Goal: Task Accomplishment & Management: Complete application form

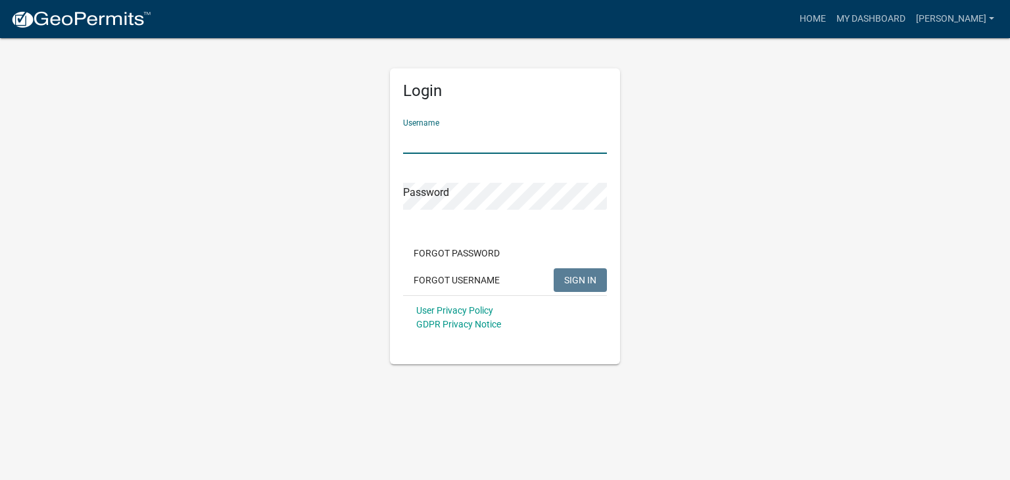
click at [471, 141] on input "Username" at bounding box center [505, 140] width 204 height 27
type input "[PERSON_NAME]"
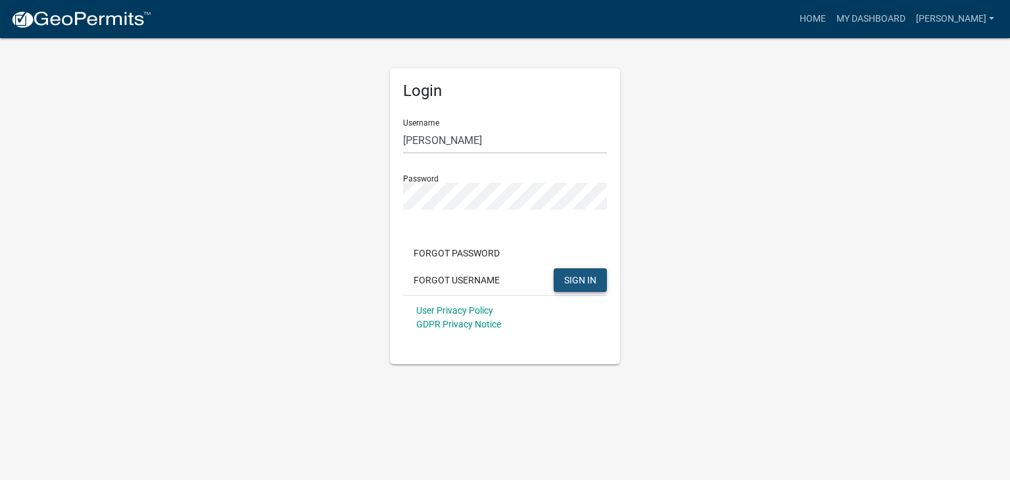
click at [578, 283] on span "SIGN IN" at bounding box center [580, 279] width 32 height 11
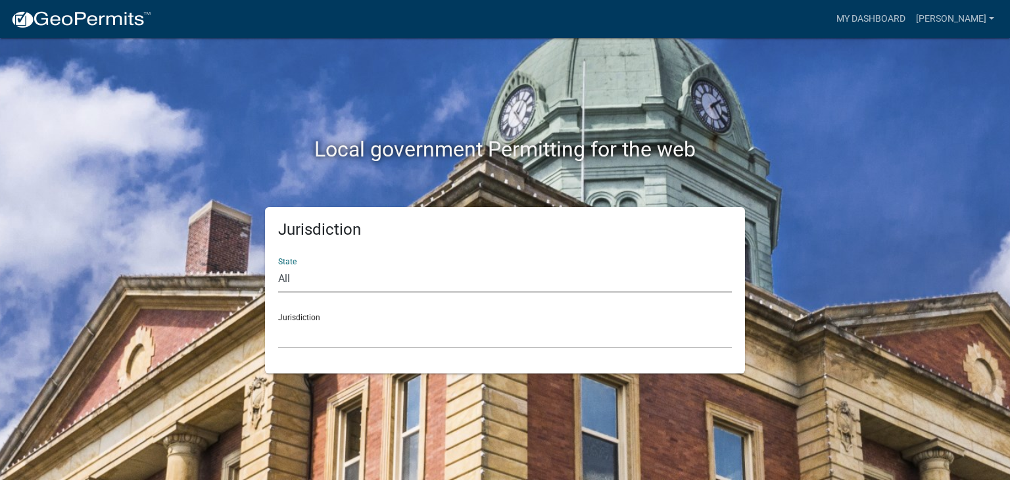
click at [358, 278] on select "All [US_STATE] [US_STATE] [US_STATE] [US_STATE] [US_STATE] [US_STATE] [US_STATE…" at bounding box center [505, 279] width 454 height 27
select select "[US_STATE]"
click at [278, 266] on select "All [US_STATE] [US_STATE] [US_STATE] [US_STATE] [US_STATE] [US_STATE] [US_STATE…" at bounding box center [505, 279] width 454 height 27
click at [321, 329] on select "[GEOGRAPHIC_DATA], [US_STATE][PERSON_NAME][GEOGRAPHIC_DATA], [US_STATE][PERSON_…" at bounding box center [505, 334] width 454 height 27
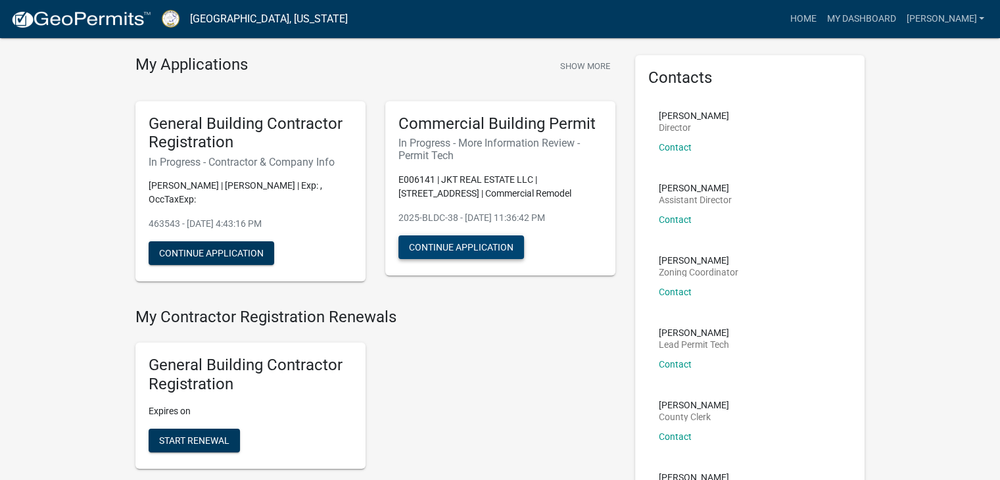
scroll to position [51, 0]
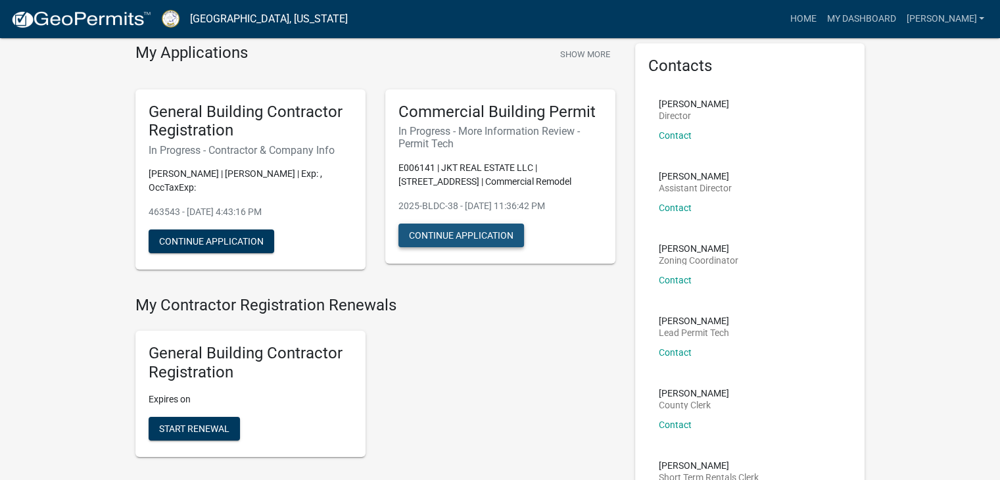
click at [458, 243] on button "Continue Application" at bounding box center [461, 236] width 126 height 24
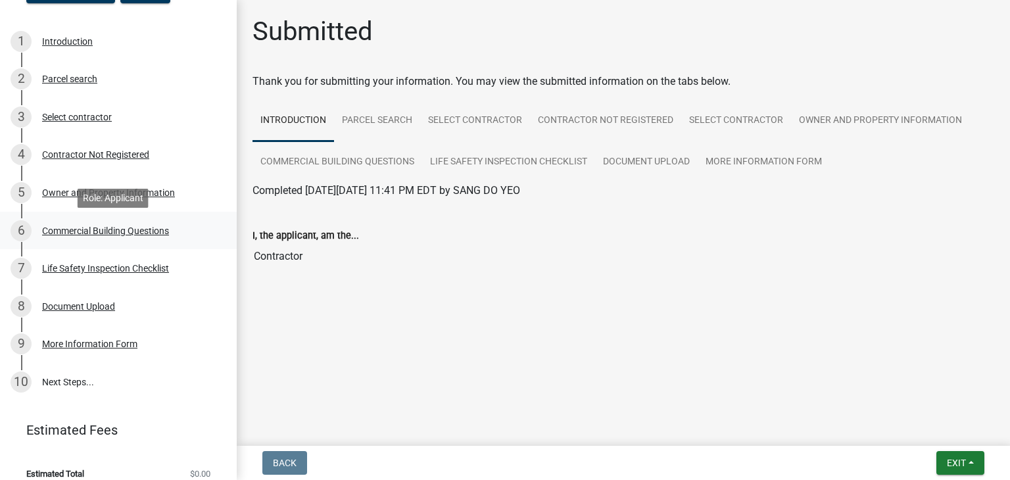
scroll to position [206, 0]
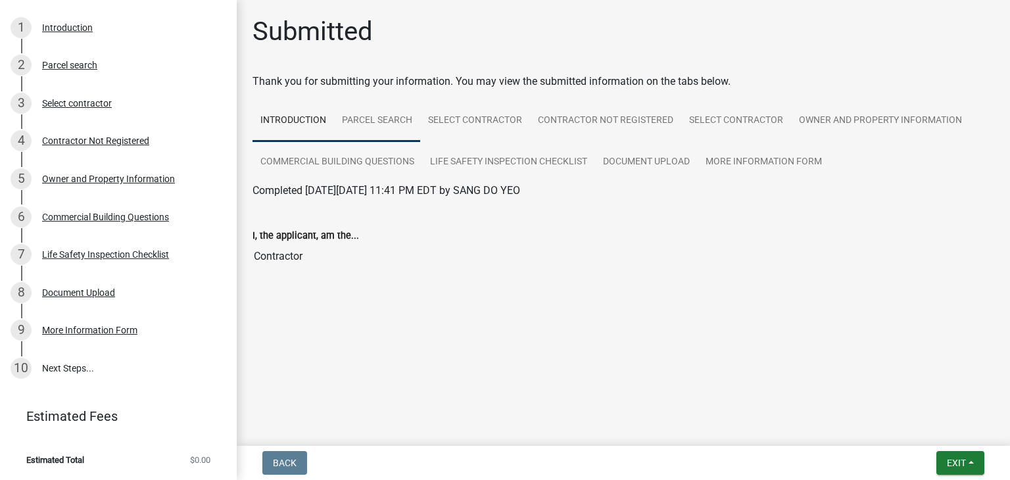
click at [381, 118] on link "Parcel search" at bounding box center [377, 121] width 86 height 42
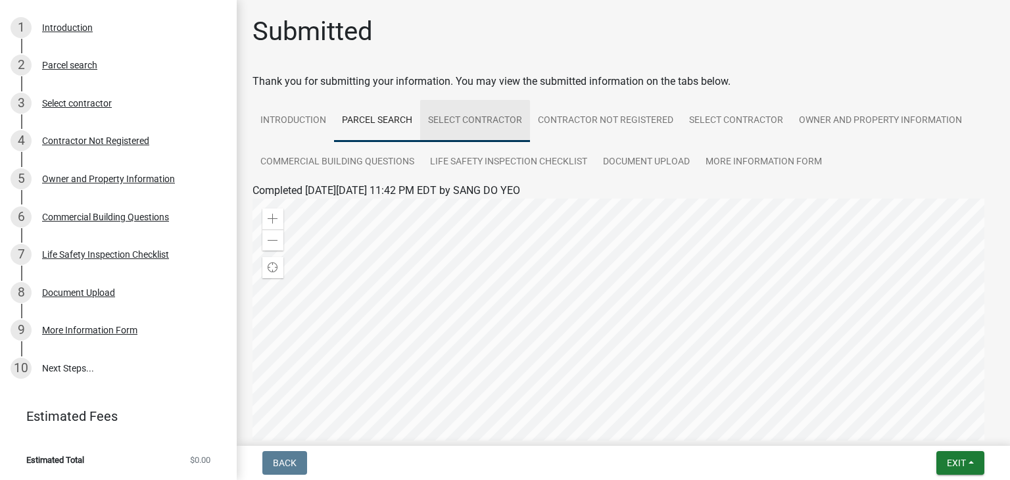
click at [476, 116] on link "Select contractor" at bounding box center [475, 121] width 110 height 42
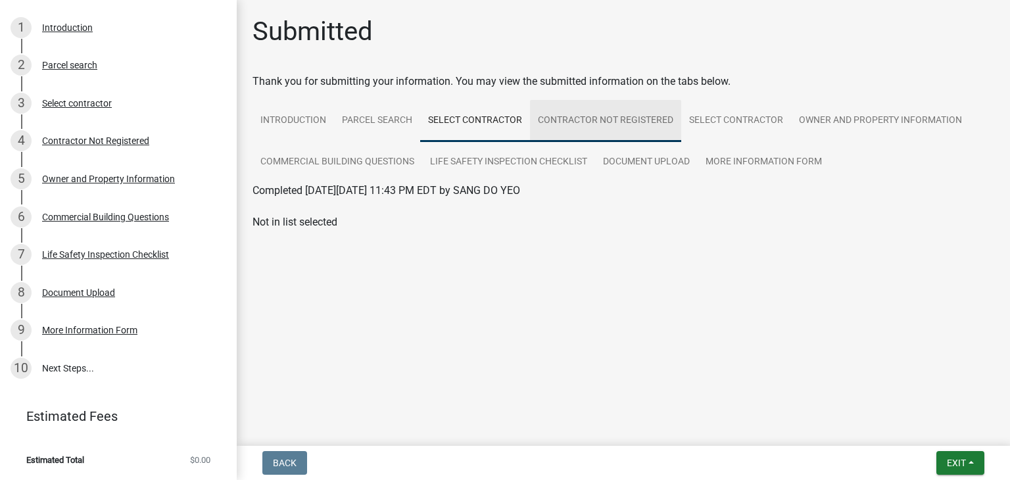
click at [579, 114] on link "Contractor Not Registered" at bounding box center [605, 121] width 151 height 42
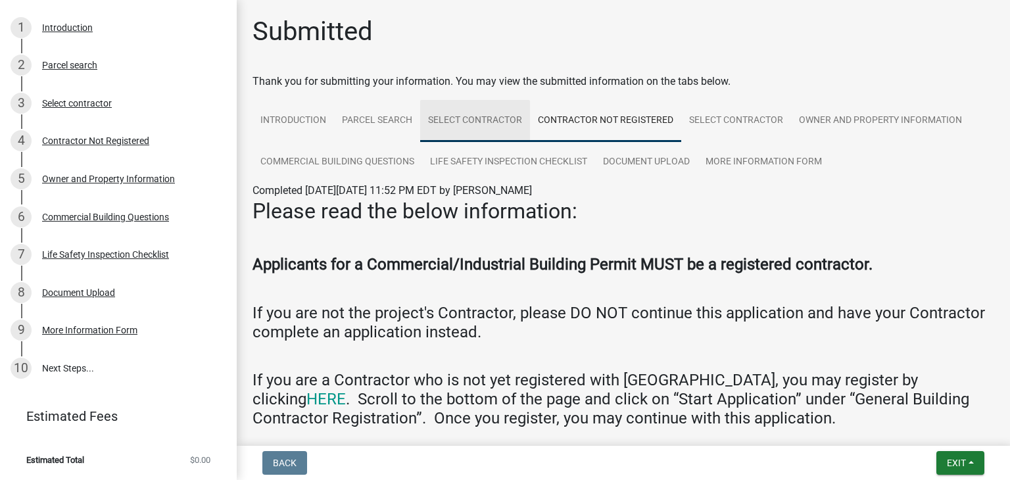
click at [460, 121] on link "Select contractor" at bounding box center [475, 121] width 110 height 42
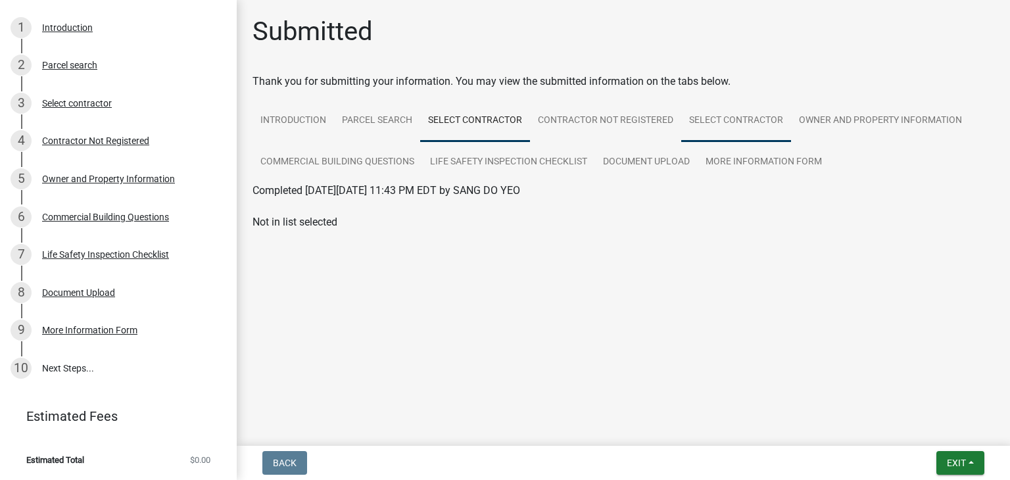
click at [736, 114] on link "Select contractor" at bounding box center [736, 121] width 110 height 42
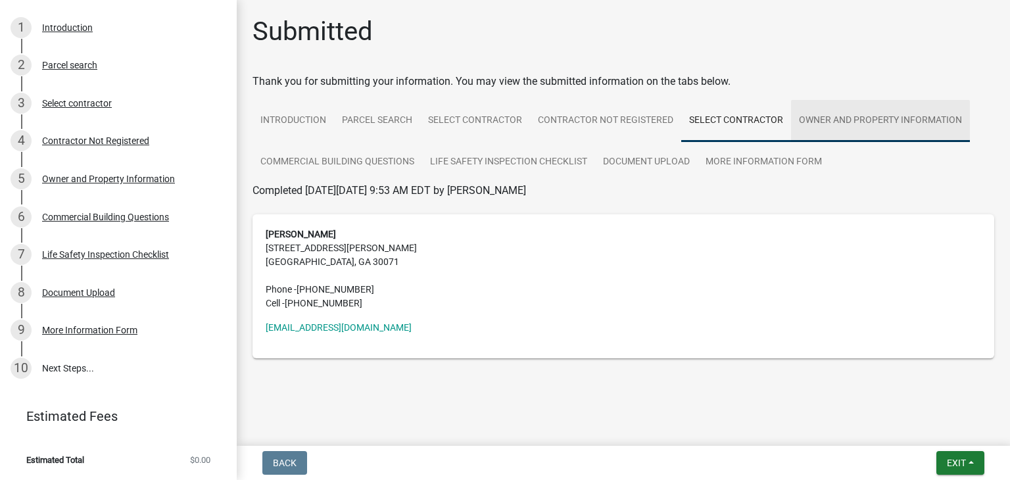
click at [835, 122] on link "Owner and Property Information" at bounding box center [880, 121] width 179 height 42
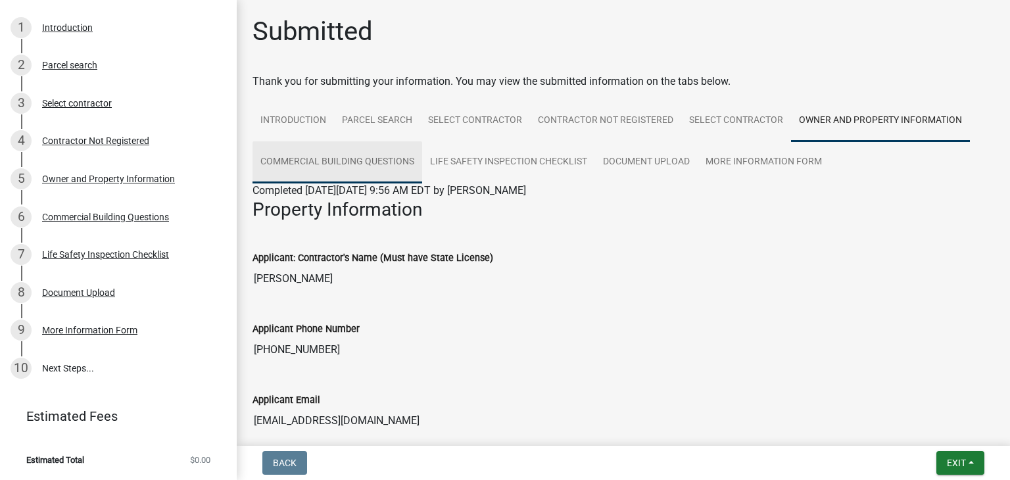
click at [312, 158] on link "Commercial Building Questions" at bounding box center [337, 162] width 170 height 42
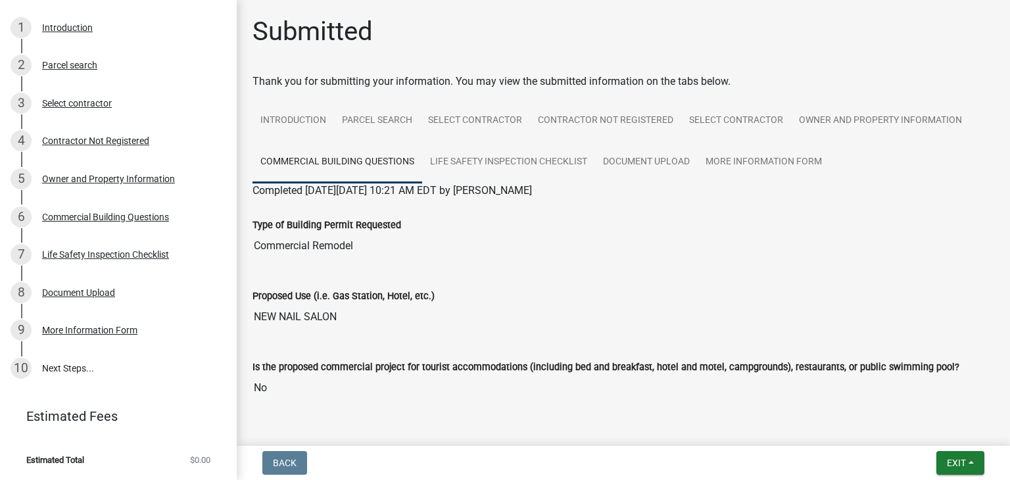
click at [341, 254] on input "Commercial Remodel" at bounding box center [623, 246] width 742 height 26
click at [485, 158] on link "Life Safety Inspection Checklist" at bounding box center [508, 162] width 173 height 42
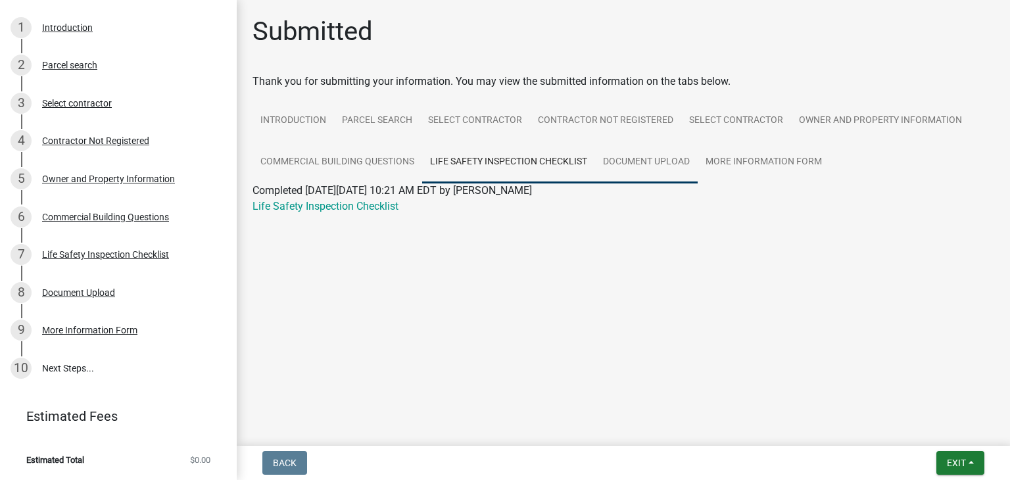
click at [663, 156] on link "Document Upload" at bounding box center [646, 162] width 103 height 42
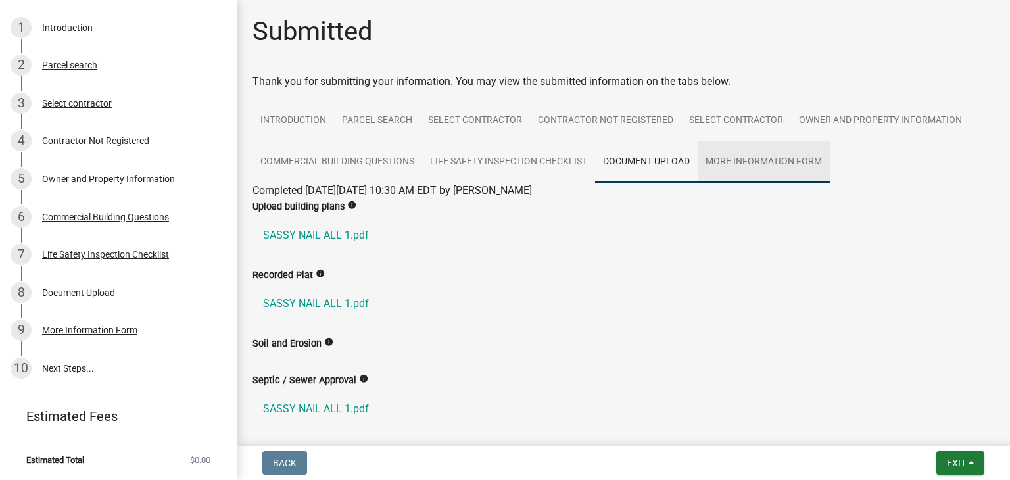
click at [753, 159] on link "More Information Form" at bounding box center [764, 162] width 132 height 42
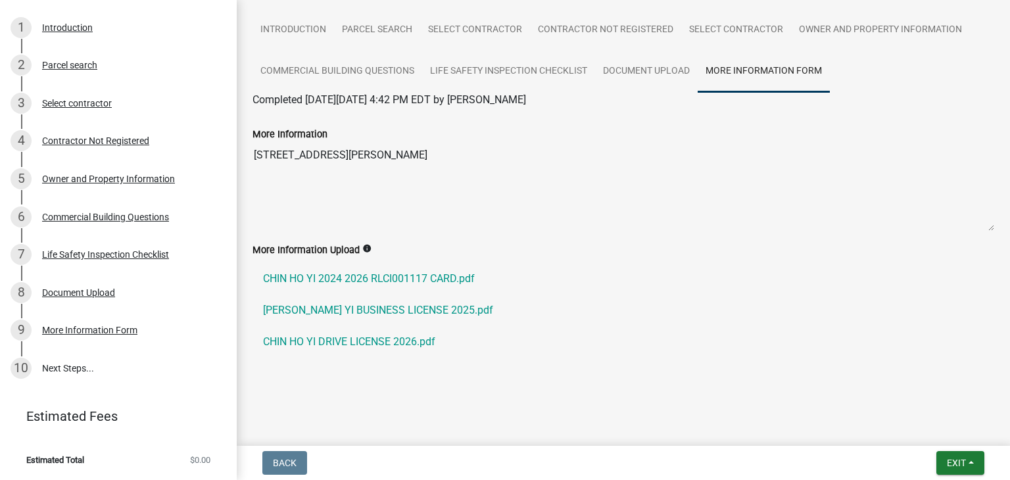
scroll to position [0, 0]
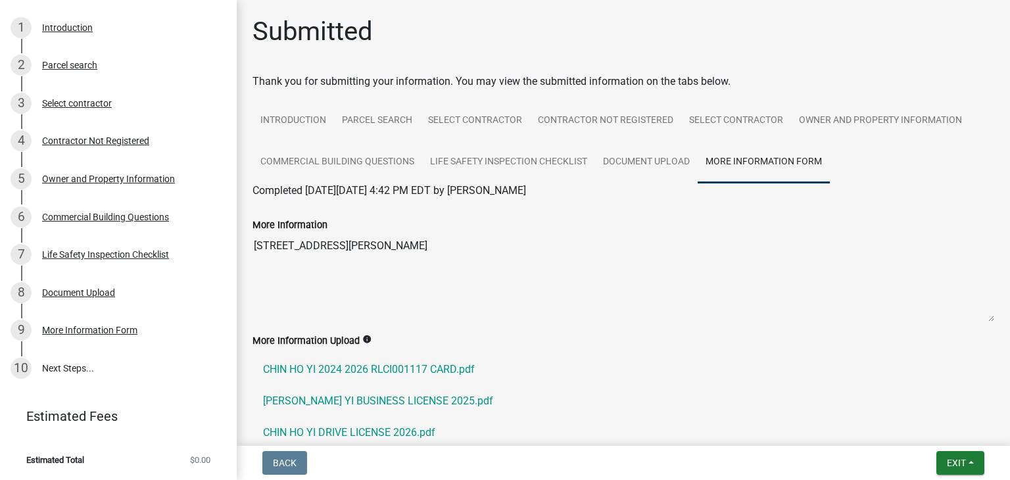
click at [617, 333] on div "More Information Upload info" at bounding box center [623, 341] width 742 height 16
click at [76, 27] on div "Introduction" at bounding box center [67, 27] width 51 height 9
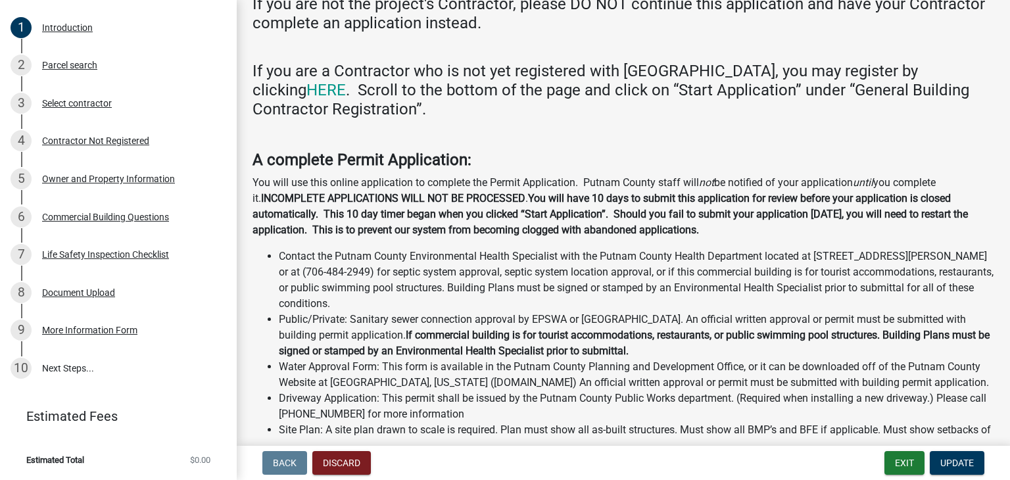
scroll to position [210, 0]
click at [59, 460] on span "Estimated Total" at bounding box center [55, 460] width 58 height 9
click at [60, 370] on link "10 Next Steps..." at bounding box center [118, 368] width 237 height 38
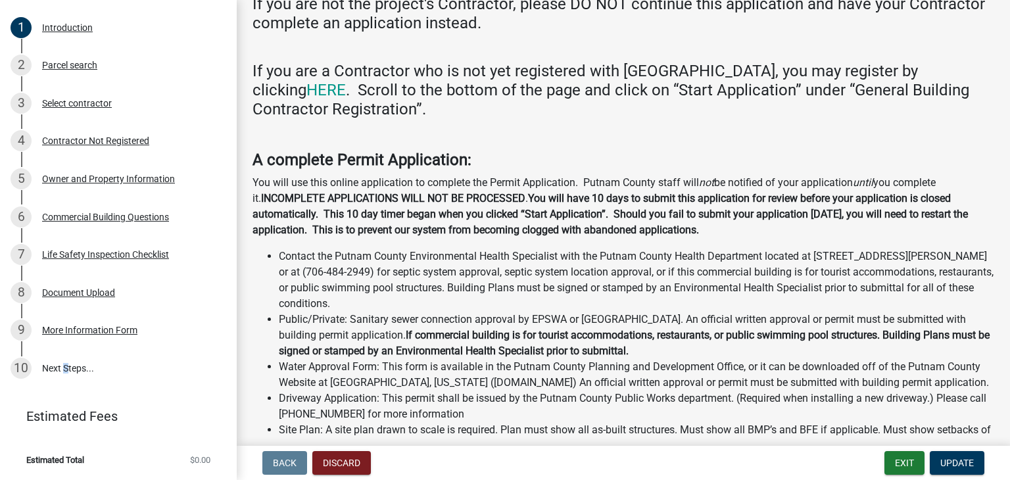
scroll to position [0, 0]
